Goal: Transaction & Acquisition: Purchase product/service

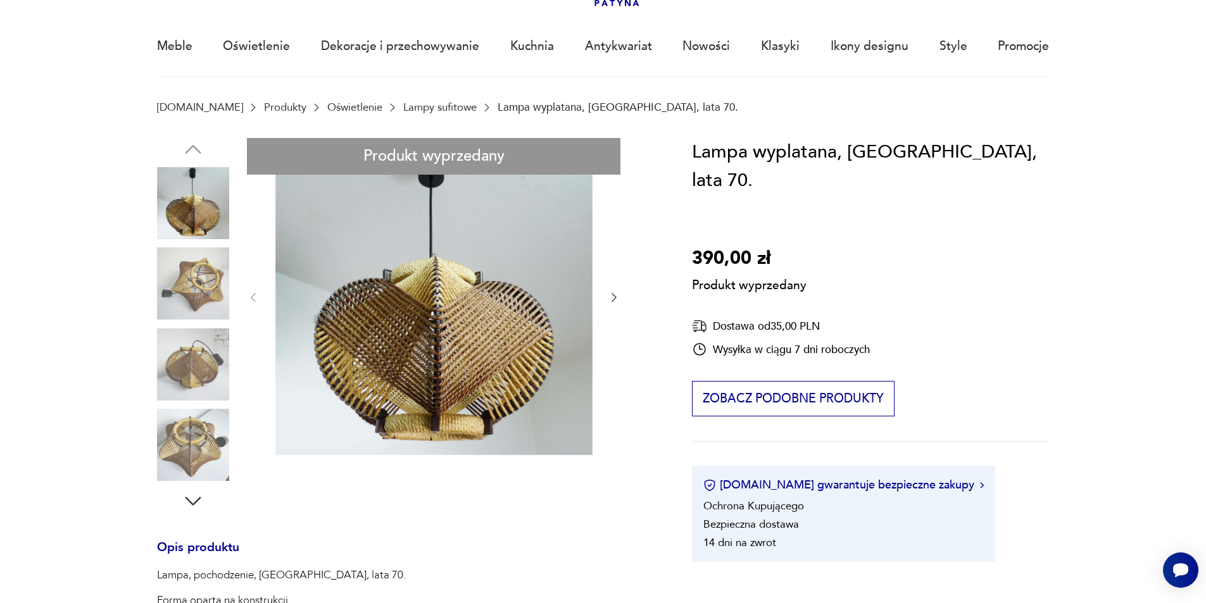
click at [196, 296] on div "Produkt wyprzedany Opis produktu Lampa, pochodzenie, Niemcy, lata 70. Forma opa…" at bounding box center [406, 510] width 499 height 744
click at [615, 299] on div "Produkt wyprzedany Opis produktu Lampa, pochodzenie, Niemcy, lata 70. Forma opa…" at bounding box center [406, 510] width 499 height 744
click at [613, 299] on div "Produkt wyprzedany Opis produktu Lampa, pochodzenie, Niemcy, lata 70. Forma opa…" at bounding box center [406, 510] width 499 height 744
click at [610, 298] on div "Produkt wyprzedany Opis produktu Lampa, pochodzenie, Niemcy, lata 70. Forma opa…" at bounding box center [406, 510] width 499 height 744
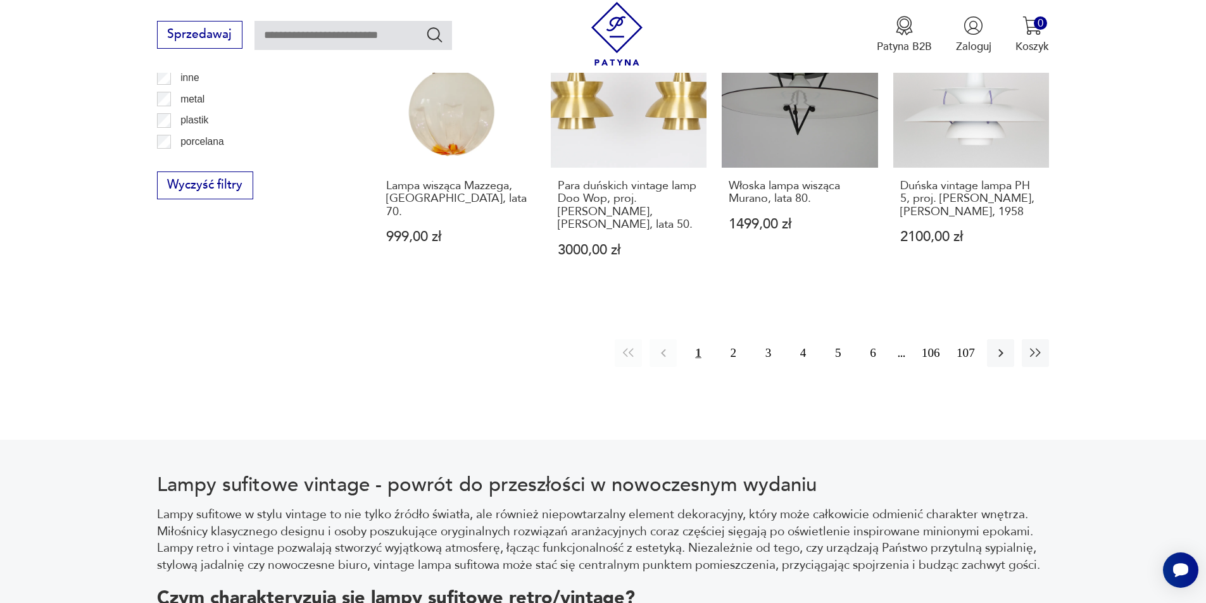
scroll to position [1503, 0]
